Goal: Task Accomplishment & Management: Use online tool/utility

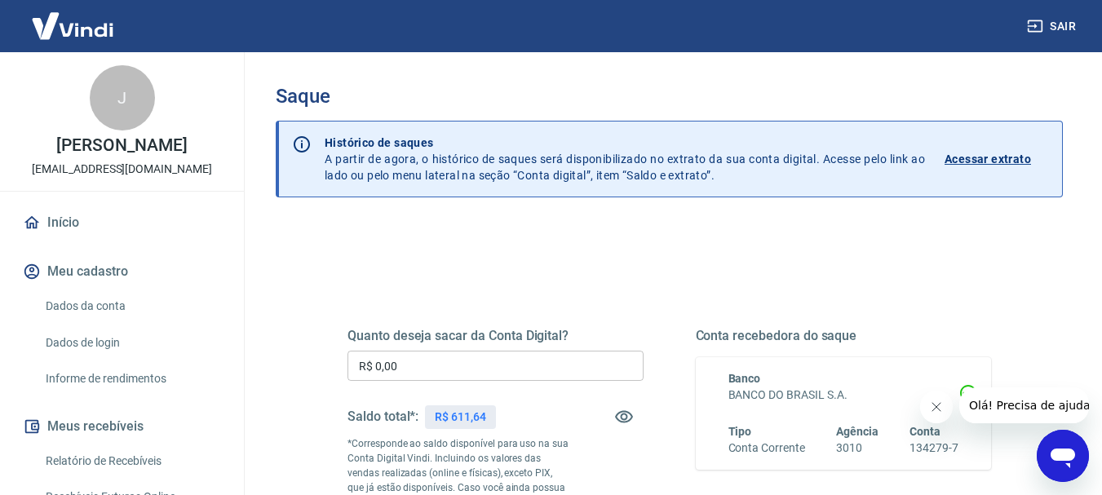
click at [424, 359] on input "R$ 0,00" at bounding box center [496, 366] width 296 height 30
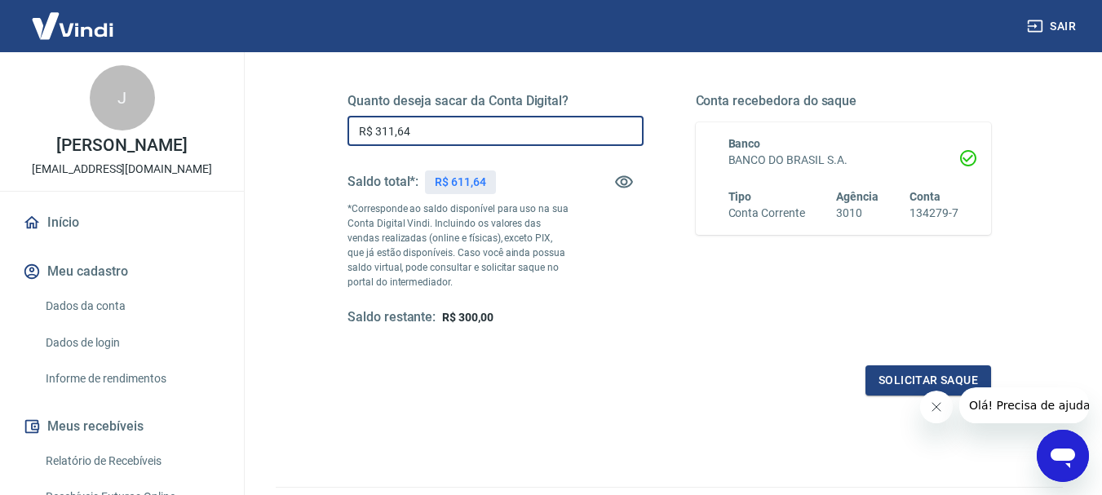
scroll to position [245, 0]
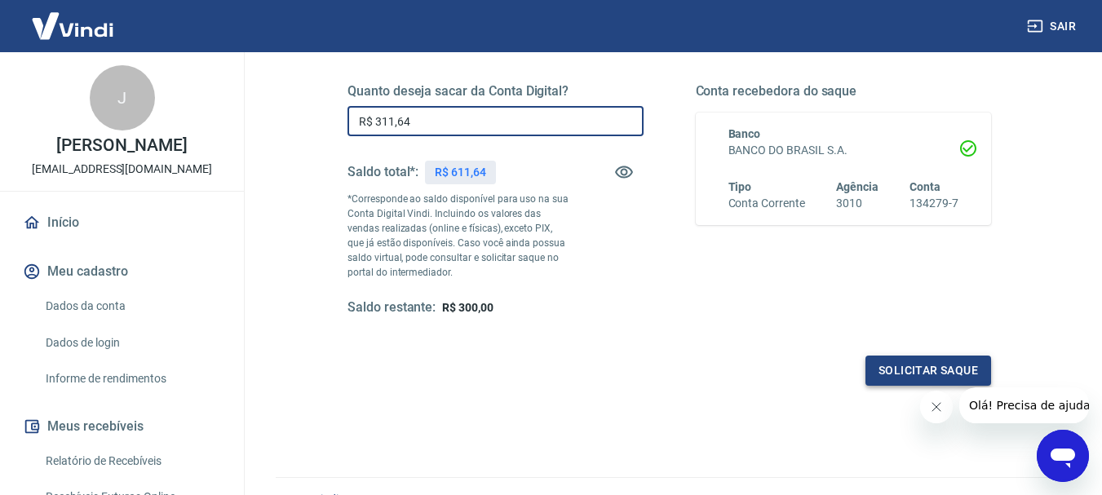
type input "R$ 311,64"
click at [956, 372] on button "Solicitar saque" at bounding box center [929, 371] width 126 height 30
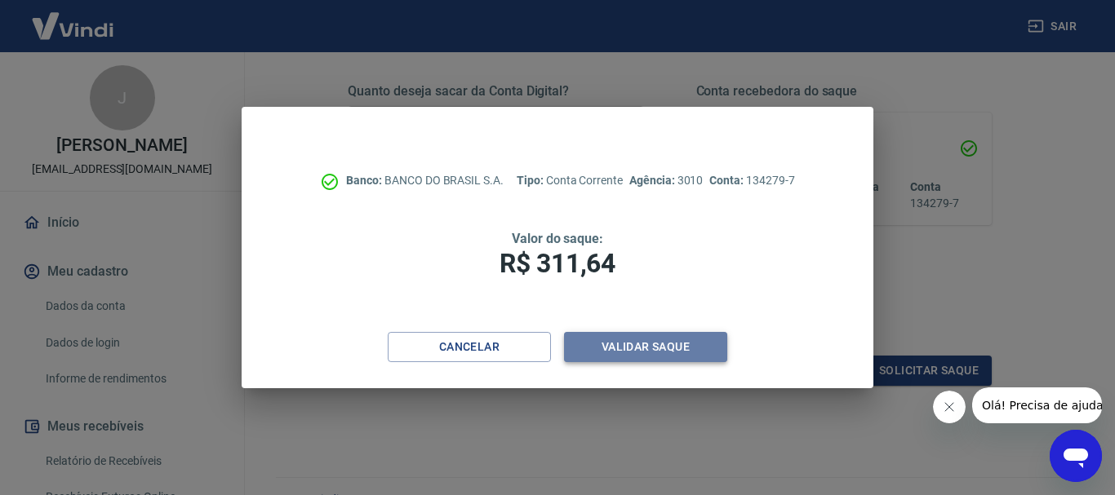
click at [641, 352] on button "Validar saque" at bounding box center [645, 347] width 163 height 30
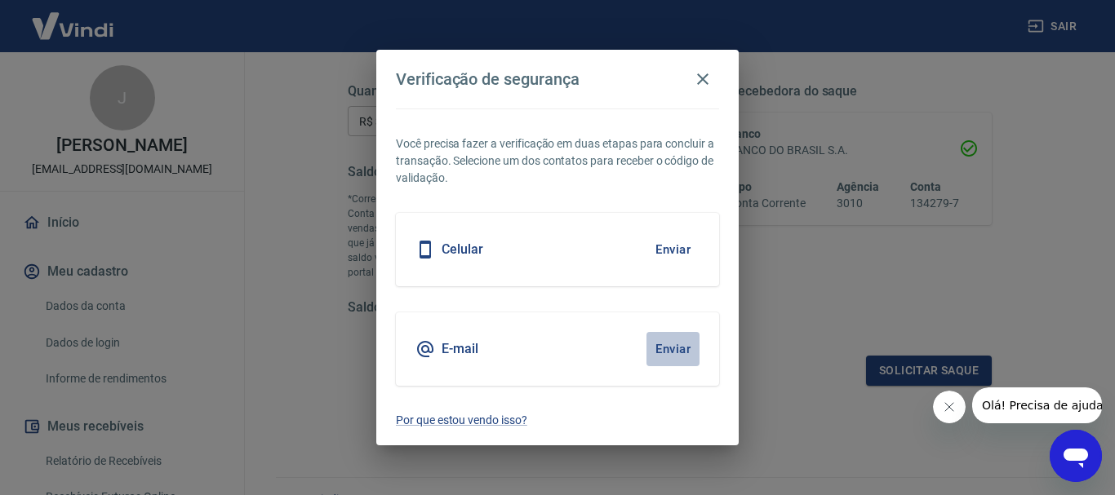
click at [667, 348] on button "Enviar" at bounding box center [672, 349] width 53 height 34
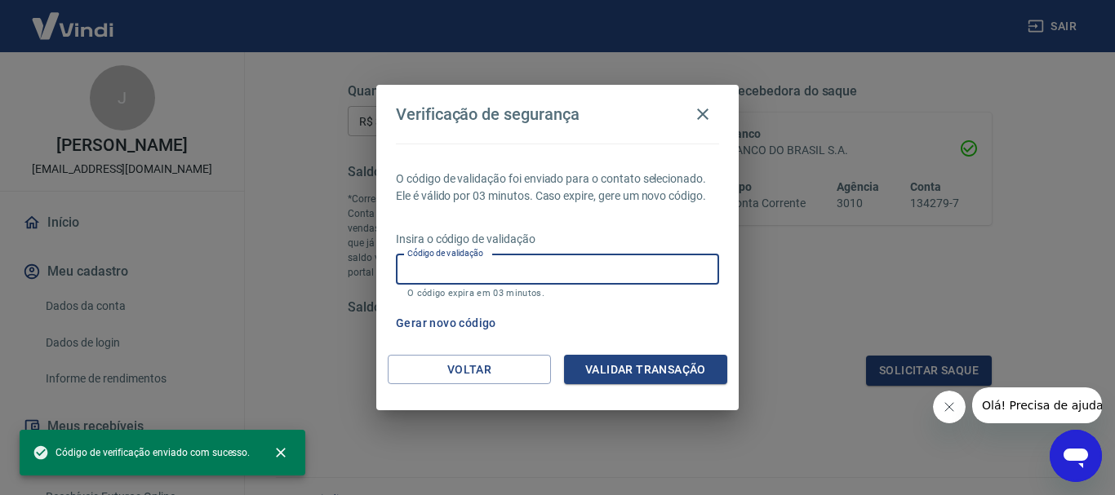
click at [593, 275] on input "Código de validação" at bounding box center [557, 270] width 323 height 30
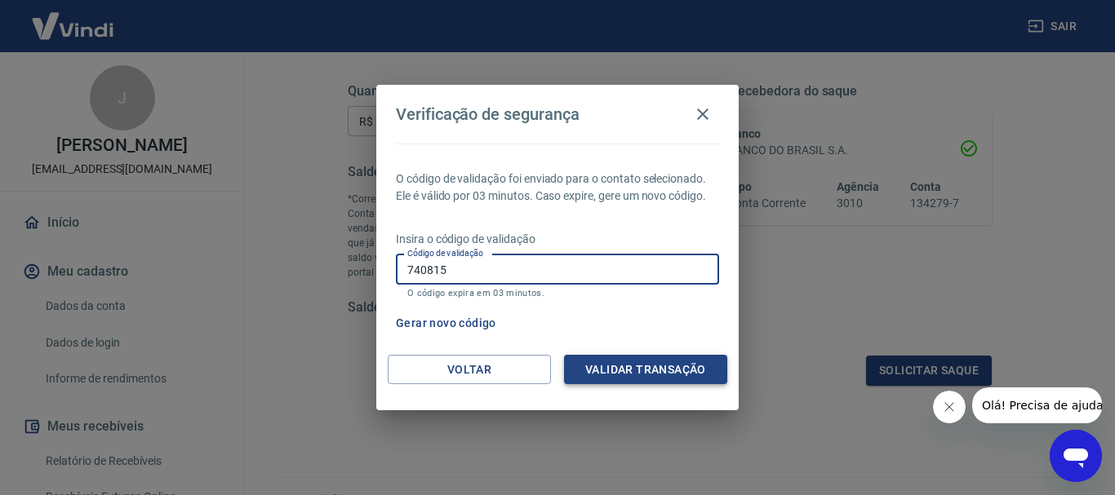
type input "740815"
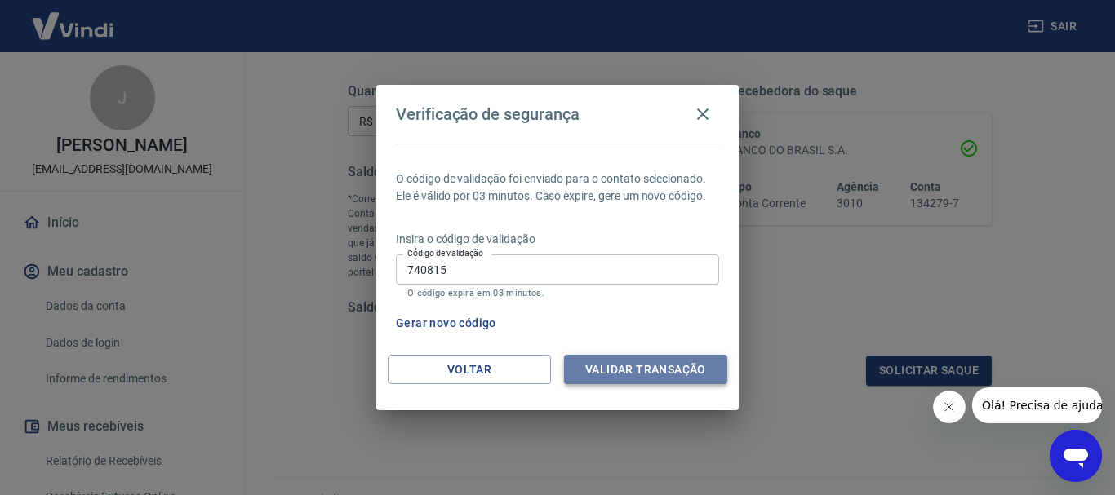
click at [621, 370] on button "Validar transação" at bounding box center [645, 370] width 163 height 30
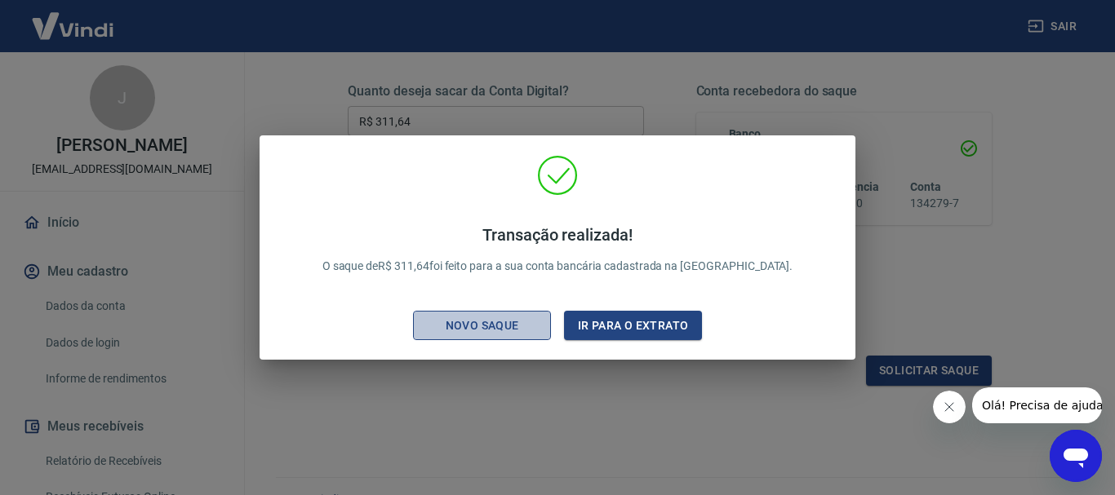
click at [512, 330] on div "Novo saque" at bounding box center [482, 326] width 113 height 20
